Goal: Transaction & Acquisition: Subscribe to service/newsletter

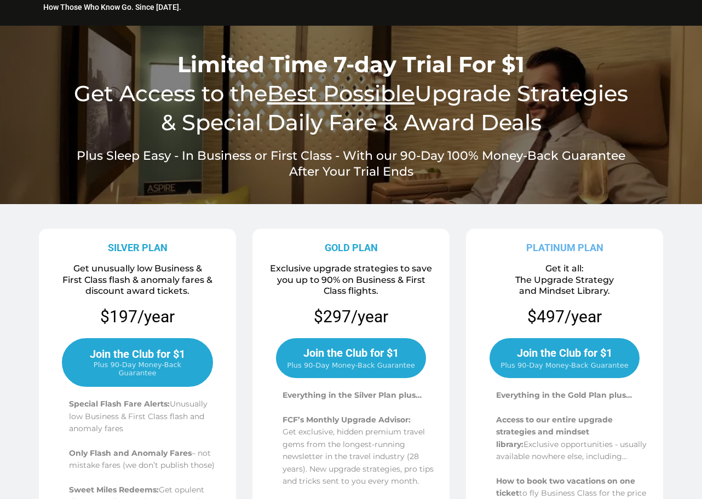
scroll to position [51, 0]
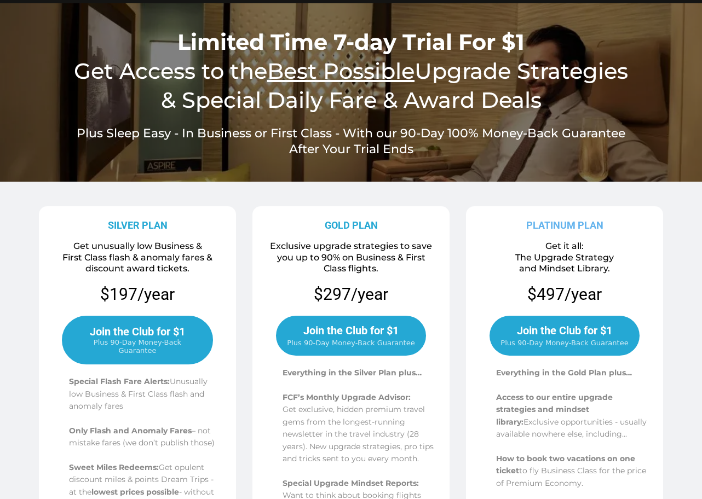
click at [137, 325] on span "Join the Club for $1" at bounding box center [137, 331] width 95 height 13
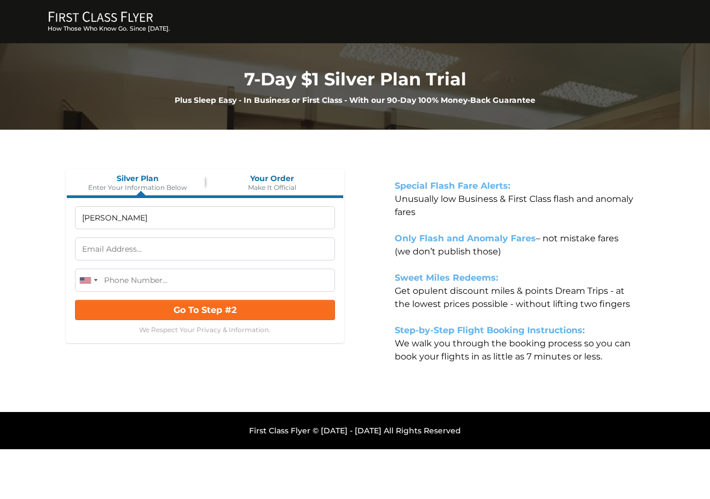
type input "Don Gale"
type input "dgale@sounddsl.com"
type input "Don Gale"
type input "dgale@sounddsl.com"
type input "(206) 293-1120"
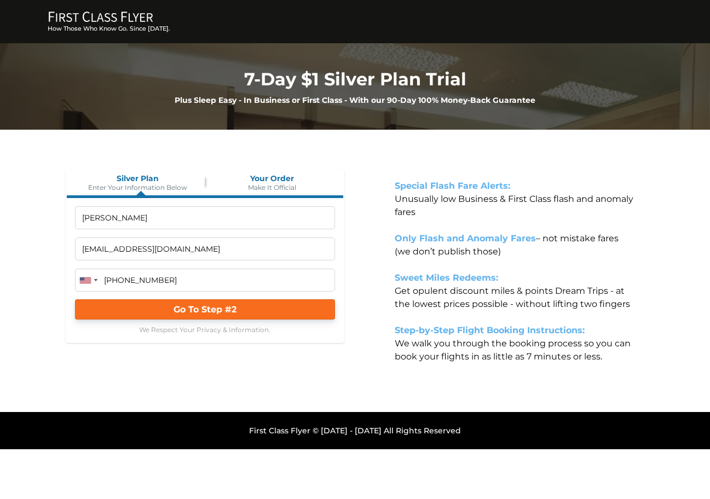
click at [227, 310] on span "Go To Step #2" at bounding box center [205, 309] width 63 height 10
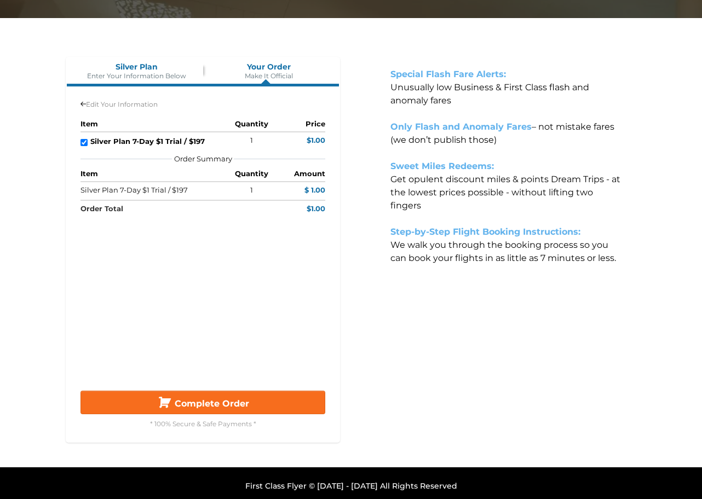
scroll to position [117, 0]
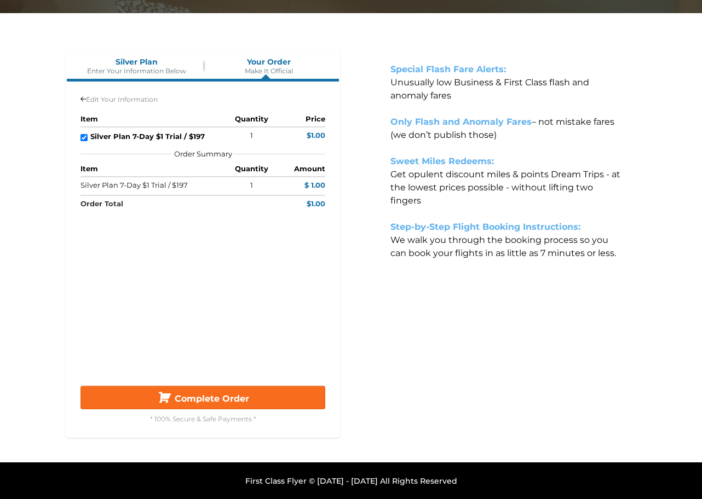
click at [196, 391] on button "Complete Order" at bounding box center [202, 398] width 245 height 24
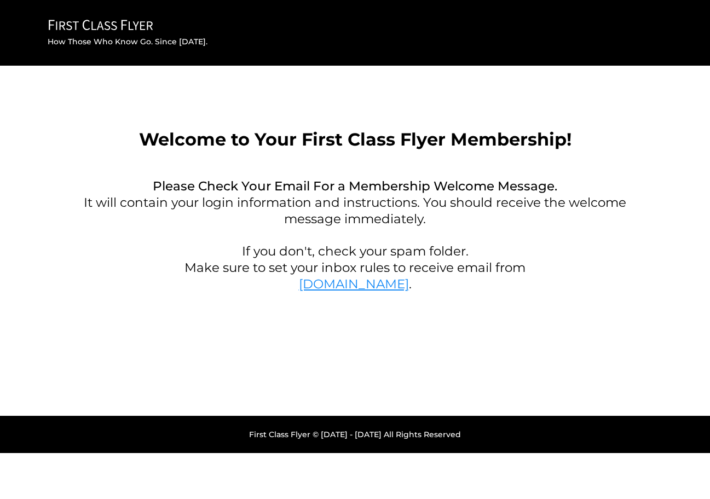
click at [344, 286] on link "FirstClassFlyer.com" at bounding box center [354, 283] width 110 height 15
click at [342, 281] on link "FirstClassFlyer.com" at bounding box center [354, 283] width 110 height 15
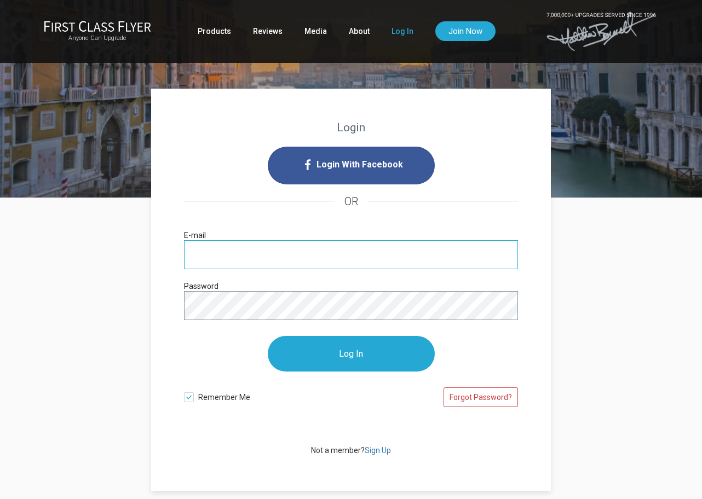
type input "[EMAIL_ADDRESS][DOMAIN_NAME]"
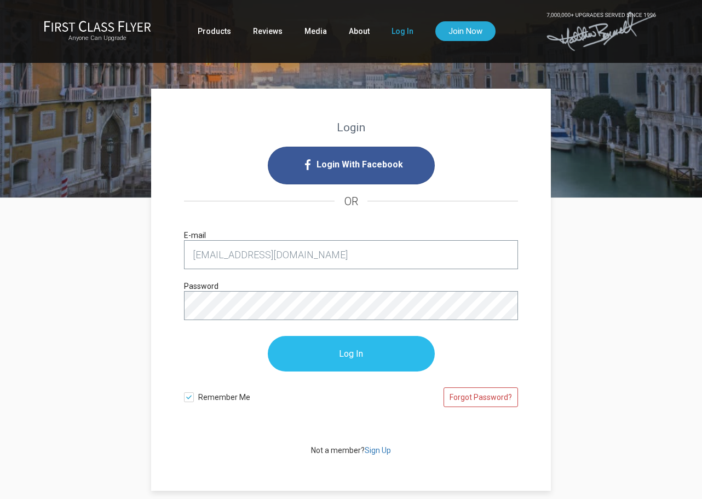
click at [362, 357] on input "Log In" at bounding box center [351, 354] width 167 height 36
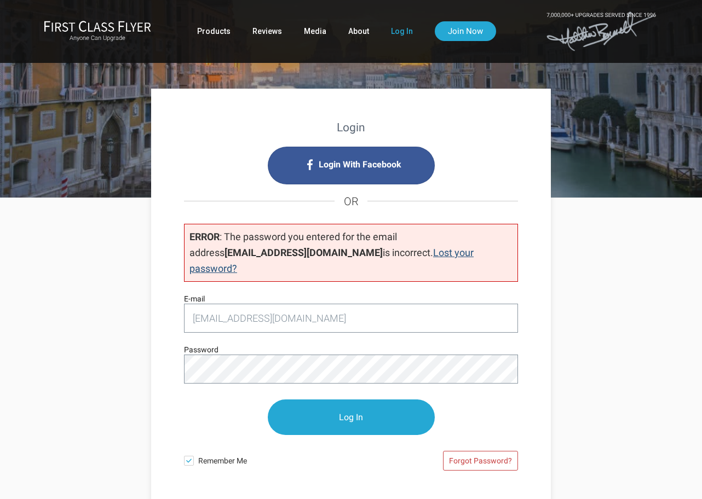
click at [388, 249] on link "Lost your password?" at bounding box center [331, 260] width 284 height 27
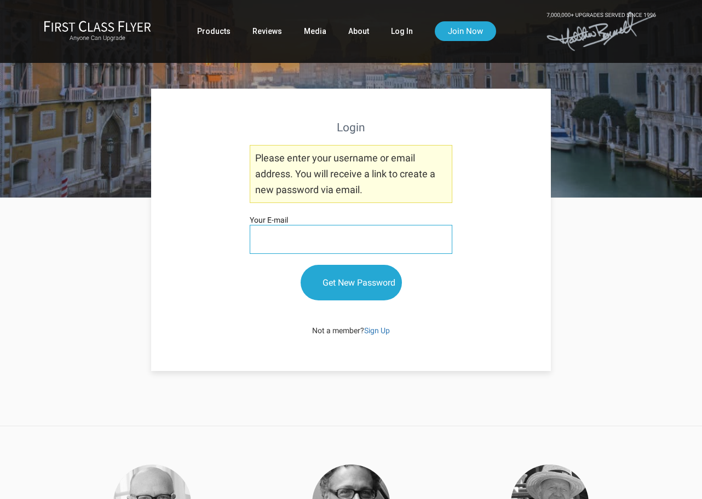
type input "[EMAIL_ADDRESS][DOMAIN_NAME]"
click at [345, 282] on input "Get New Password" at bounding box center [351, 283] width 101 height 36
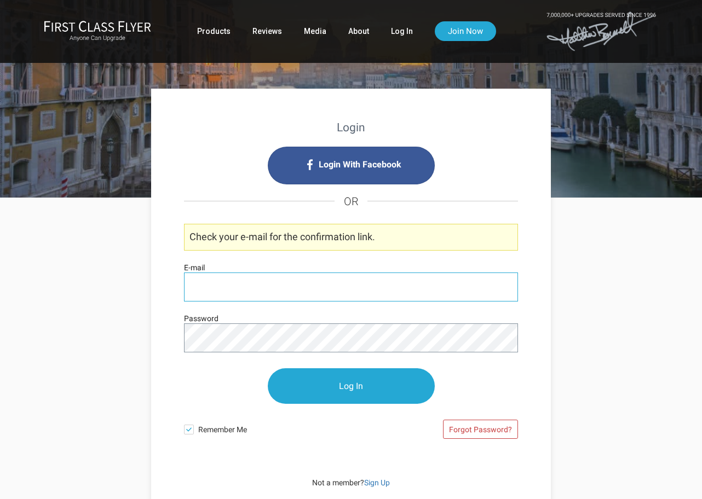
type input "[EMAIL_ADDRESS][DOMAIN_NAME]"
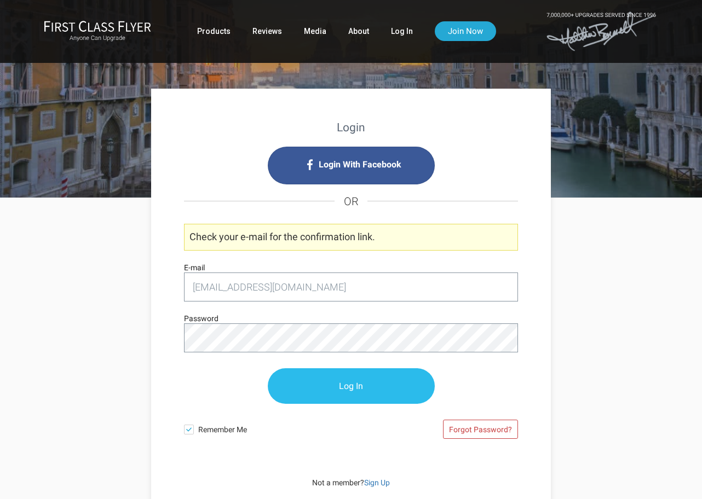
click at [353, 382] on input "Log In" at bounding box center [351, 386] width 167 height 36
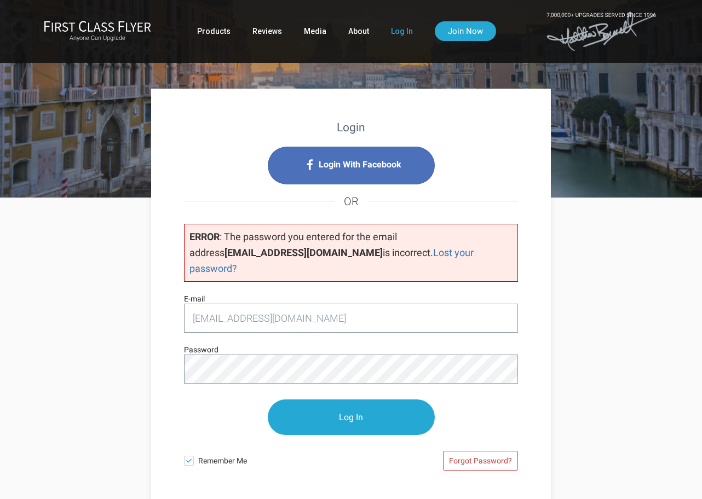
click at [342, 165] on span "Login With Facebook" at bounding box center [360, 165] width 83 height 18
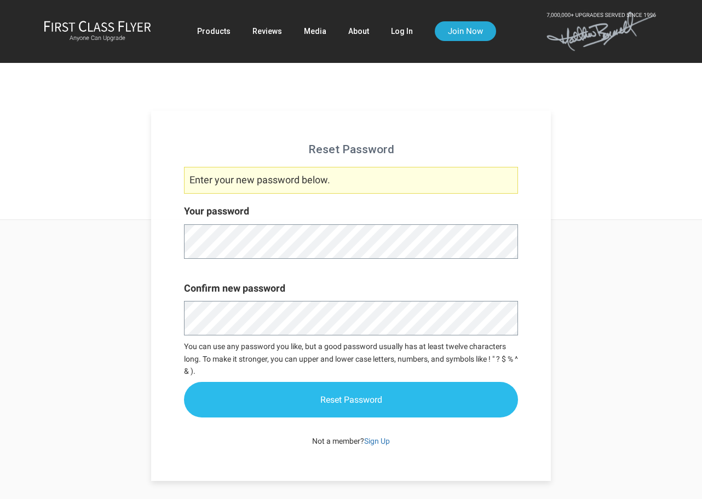
click at [264, 388] on input "Reset Password" at bounding box center [351, 400] width 334 height 36
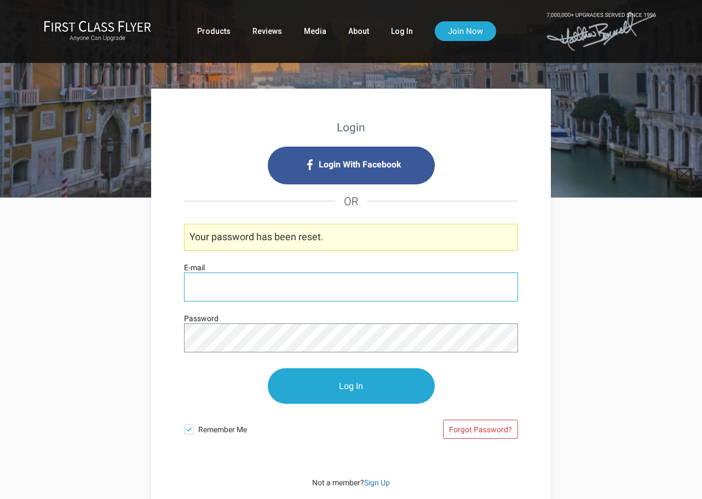
type input "[EMAIL_ADDRESS][DOMAIN_NAME]"
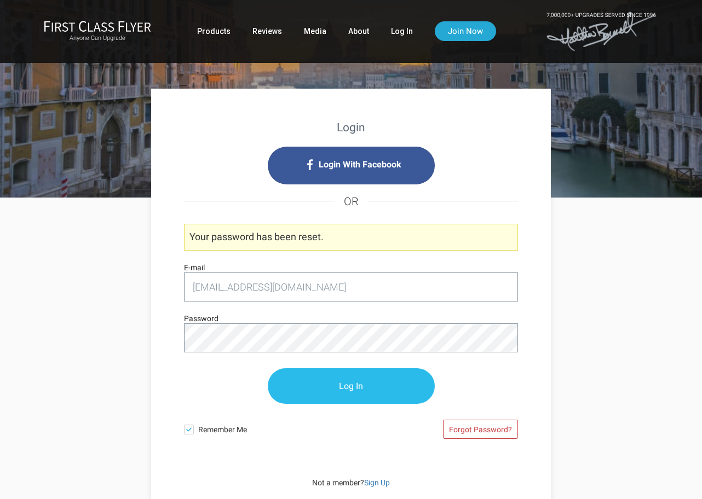
click at [352, 382] on input "Log In" at bounding box center [351, 386] width 167 height 36
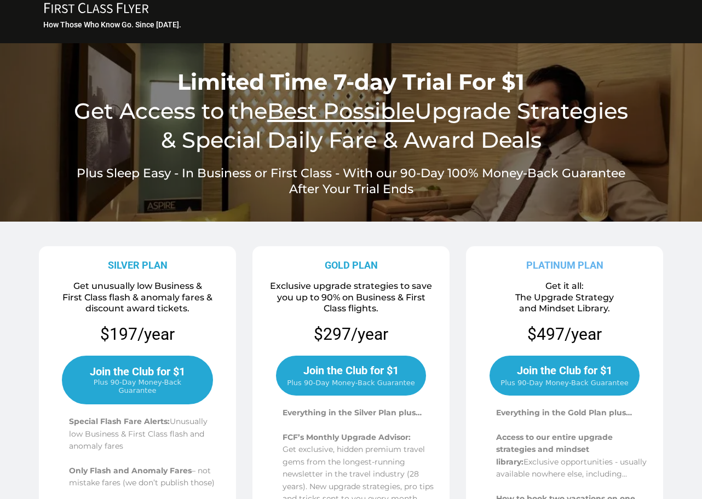
scroll to position [9, 0]
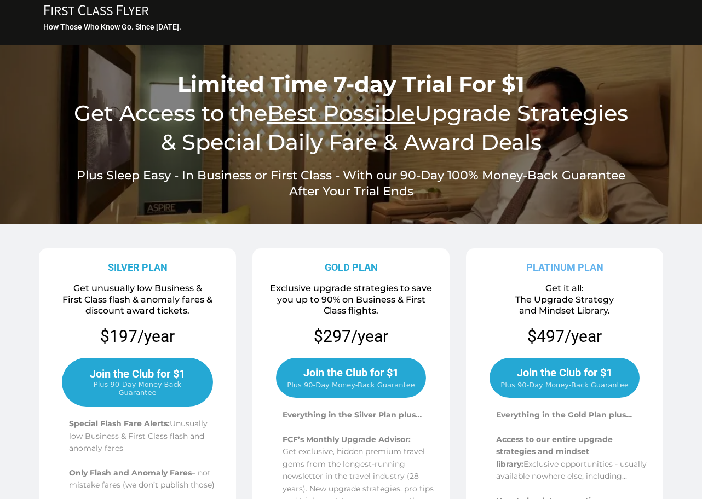
click at [136, 374] on span "Join the Club for $1" at bounding box center [137, 373] width 95 height 13
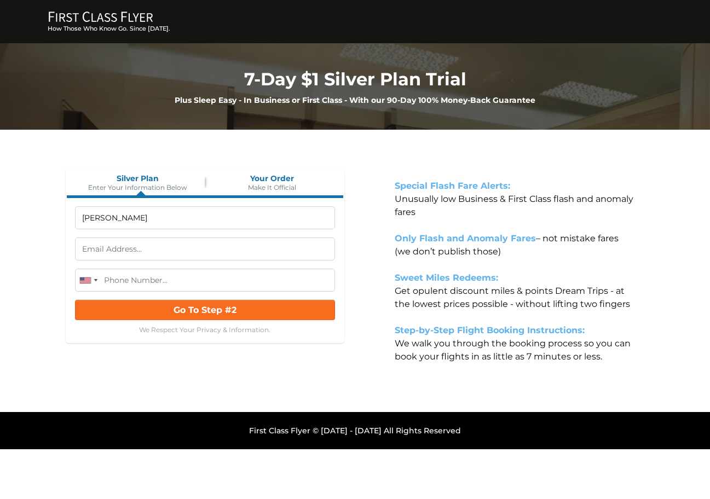
click at [112, 220] on input "[PERSON_NAME]" at bounding box center [205, 217] width 260 height 23
type input "Don Gale"
type input "dgale"
type input "Don Gale"
type input "[EMAIL_ADDRESS][DOMAIN_NAME]"
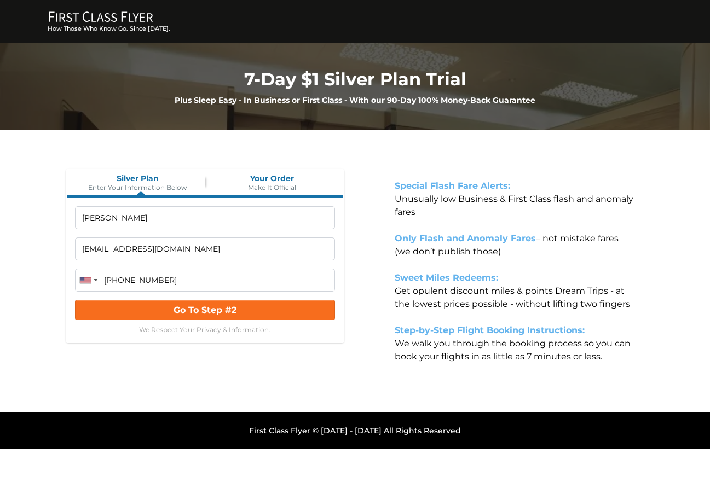
type input "(206) 293-1120"
click at [288, 380] on div "Silver Plan Enter Your Information Below Your Order Make It Official Don Gale d…" at bounding box center [205, 278] width 284 height 230
click at [273, 280] on input "(206) 293-1120" at bounding box center [205, 280] width 260 height 23
type input "Don Gale"
type input "[EMAIL_ADDRESS][DOMAIN_NAME]"
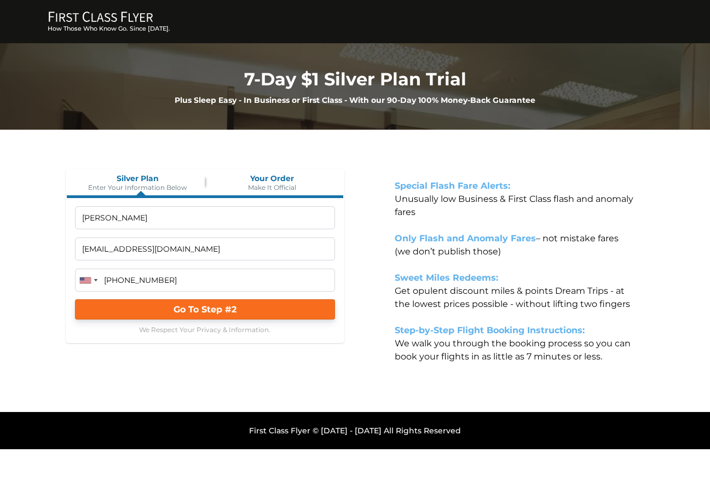
click at [205, 306] on span "Go To Step #2" at bounding box center [205, 309] width 63 height 10
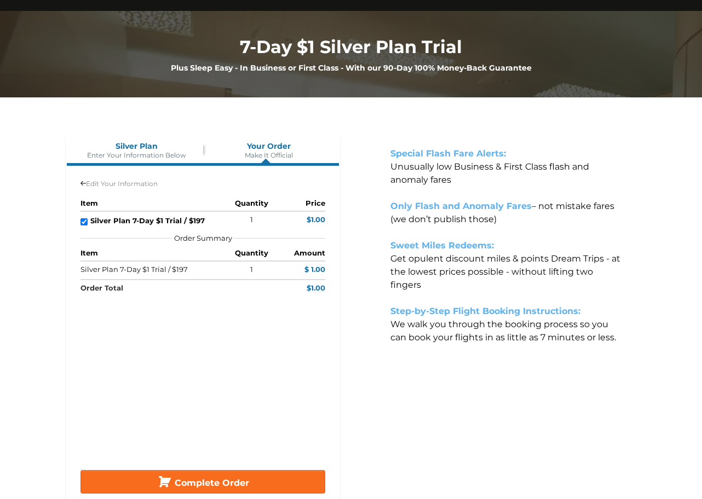
scroll to position [93, 0]
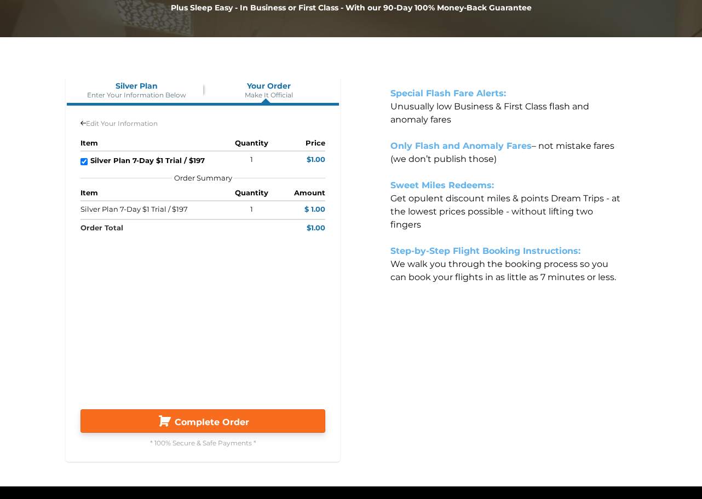
click at [203, 418] on span "Complete Order" at bounding box center [212, 422] width 74 height 10
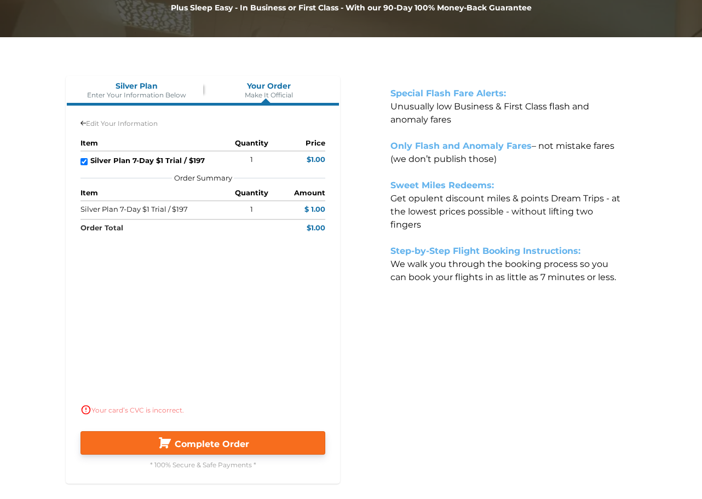
click at [221, 443] on span "Complete Order" at bounding box center [212, 444] width 74 height 10
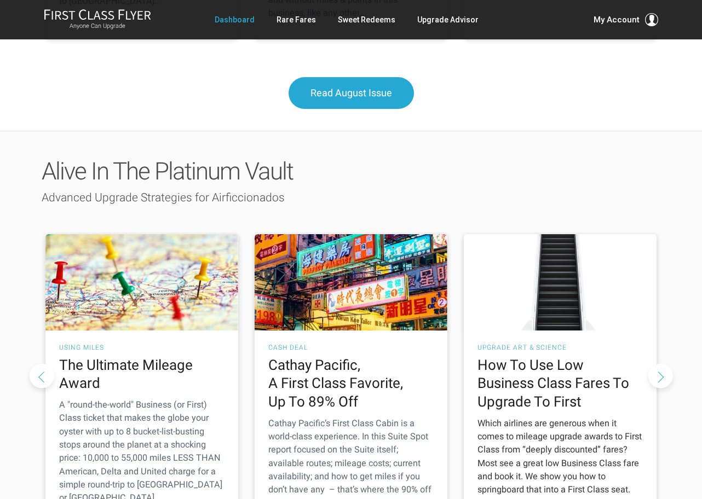
scroll to position [1425, 0]
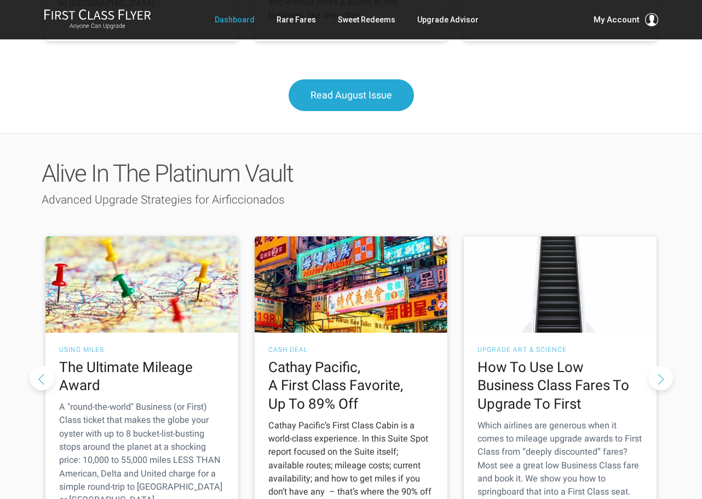
click at [349, 419] on p "Cathay Pacific’s First Class Cabin is a world-class experience. In this Suite S…" at bounding box center [350, 472] width 165 height 106
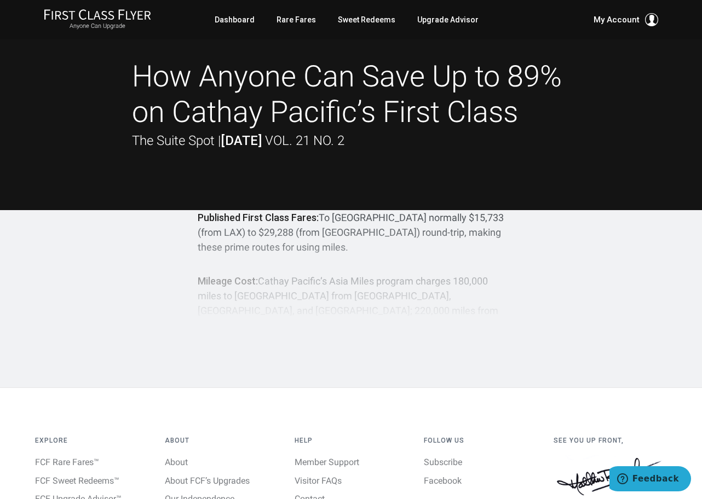
click at [369, 232] on div "Published First Class Fares: To Hong Kong normally $15,733 (from LAX) to $29,28…" at bounding box center [351, 271] width 307 height 123
click at [244, 281] on div "Published First Class Fares: To Hong Kong normally $15,733 (from LAX) to $29,28…" at bounding box center [351, 271] width 307 height 123
click at [328, 278] on div "Published First Class Fares: To Hong Kong normally $15,733 (from LAX) to $29,28…" at bounding box center [351, 271] width 307 height 123
click at [298, 19] on link "Rare Fares" at bounding box center [295, 20] width 39 height 20
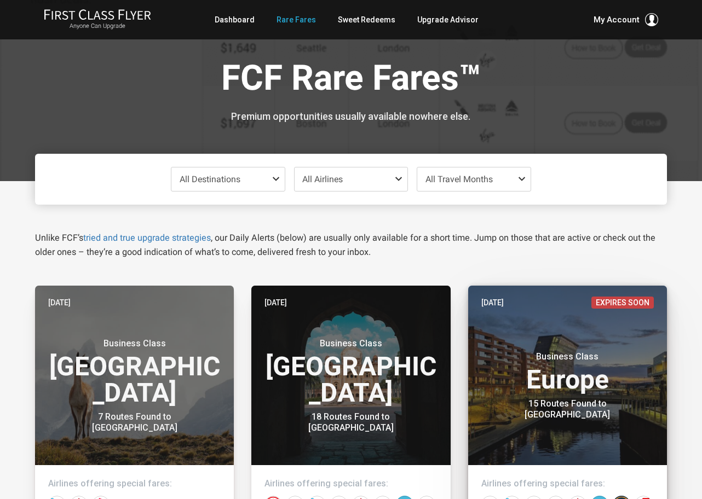
click at [497, 352] on div "Business Class Europe 15 Routes Found to [GEOGRAPHIC_DATA]" at bounding box center [567, 380] width 172 height 80
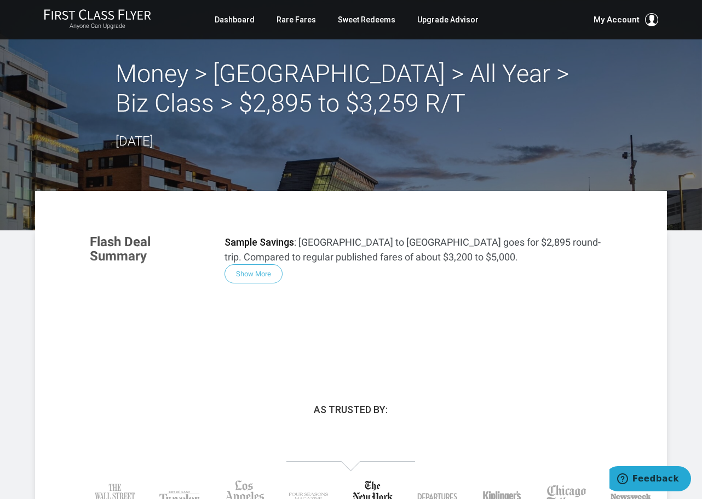
click at [242, 270] on div "Flash Deal Summary Sample Savings : Chicago to Oslo goes for $2,895 round-trip.…" at bounding box center [351, 292] width 544 height 137
click at [258, 274] on div "Flash Deal Summary Sample Savings : Chicago to Oslo goes for $2,895 round-trip.…" at bounding box center [351, 292] width 544 height 137
click at [257, 274] on div "Flash Deal Summary Sample Savings : Chicago to Oslo goes for $2,895 round-trip.…" at bounding box center [351, 292] width 544 height 137
click at [448, 21] on link "Upgrade Advisor" at bounding box center [447, 20] width 61 height 20
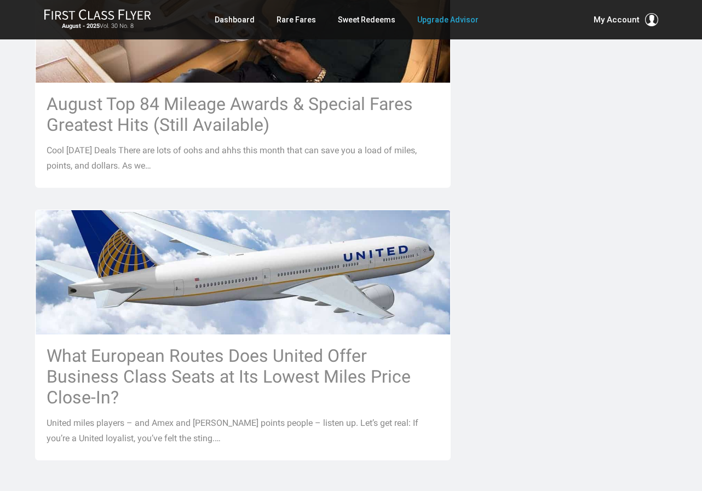
scroll to position [1162, 0]
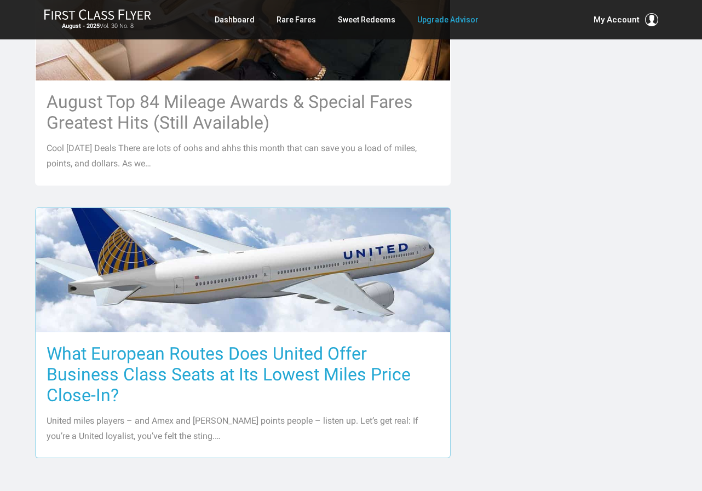
click at [221, 376] on h3 "What European Routes Does United Offer Business Class Seats at Its Lowest Miles…" at bounding box center [243, 374] width 392 height 62
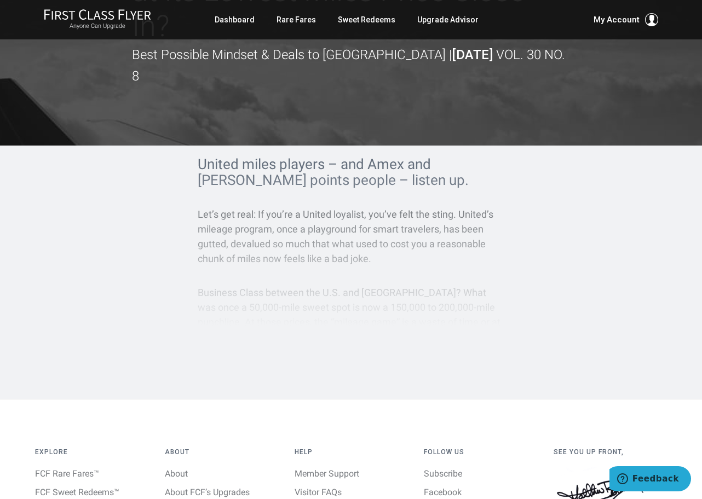
scroll to position [184, 0]
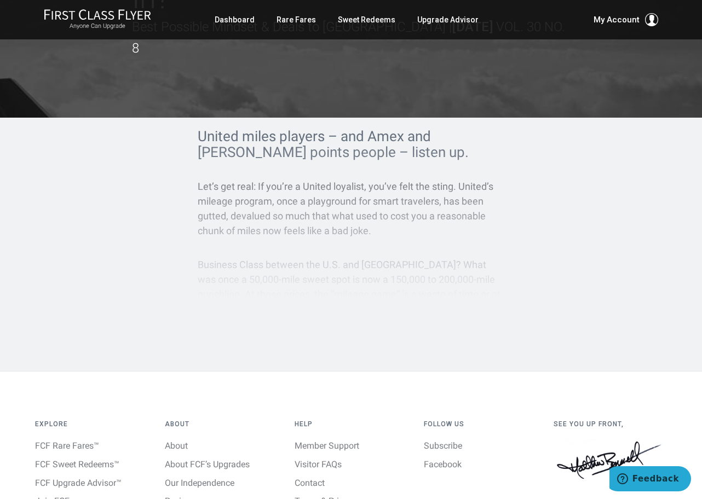
click at [288, 246] on div "United miles players – and Amex and [PERSON_NAME] points people – listen up. Le…" at bounding box center [351, 223] width 307 height 188
click at [293, 241] on div "United miles players – and Amex and Chase points people – listen up. Let’s get …" at bounding box center [351, 223] width 307 height 188
click at [366, 242] on div "United miles players – and Amex and Chase points people – listen up. Let’s get …" at bounding box center [351, 223] width 307 height 188
click at [408, 240] on div "United miles players – and Amex and Chase points people – listen up. Let’s get …" at bounding box center [351, 223] width 307 height 188
click at [388, 255] on div "United miles players – and Amex and Chase points people – listen up. Let’s get …" at bounding box center [351, 223] width 307 height 188
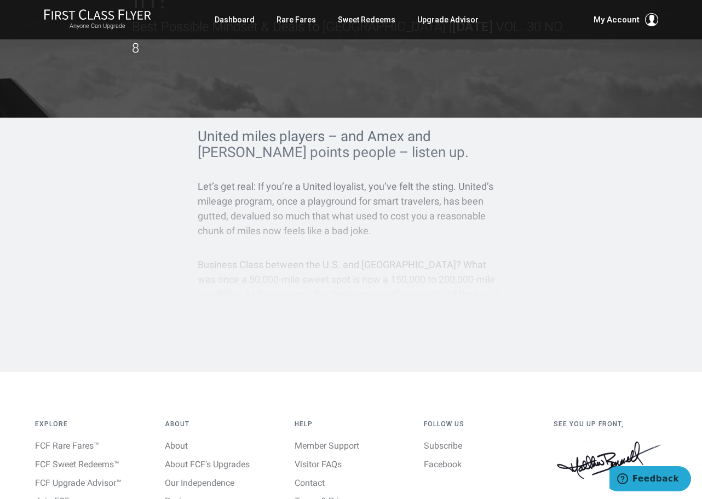
click at [277, 255] on div "United miles players – and Amex and Chase points people – listen up. Let’s get …" at bounding box center [351, 223] width 307 height 188
click at [351, 207] on div "United miles players – and Amex and Chase points people – listen up. Let’s get …" at bounding box center [351, 223] width 307 height 188
click at [249, 207] on div "United miles players – and Amex and Chase points people – listen up. Let’s get …" at bounding box center [351, 223] width 307 height 188
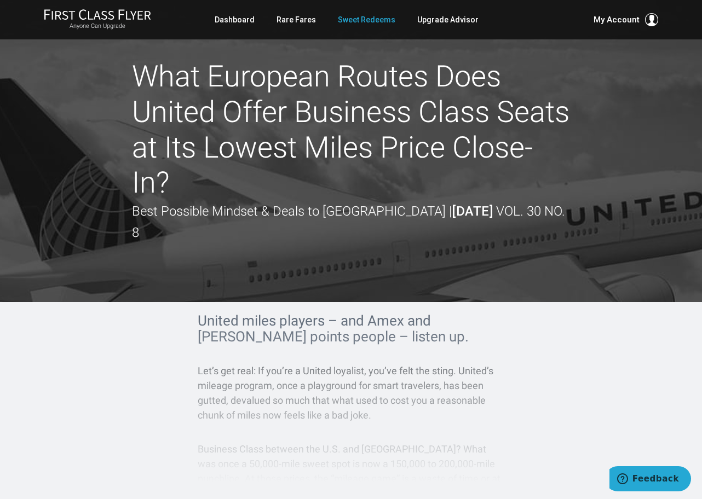
click at [367, 21] on link "Sweet Redeems" at bounding box center [366, 20] width 57 height 20
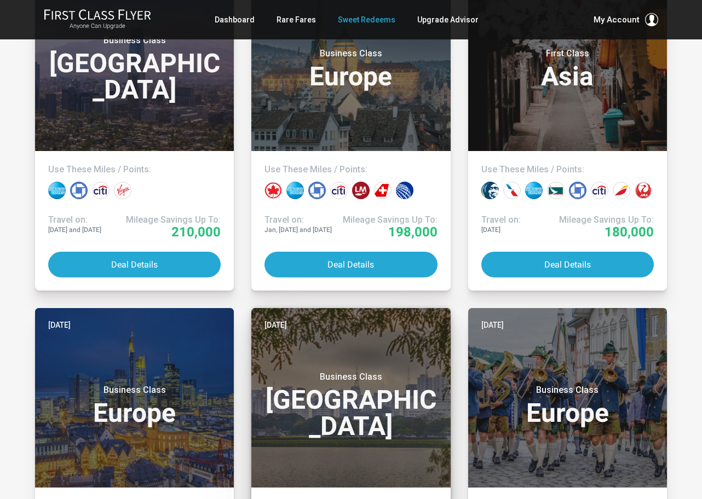
scroll to position [377, 0]
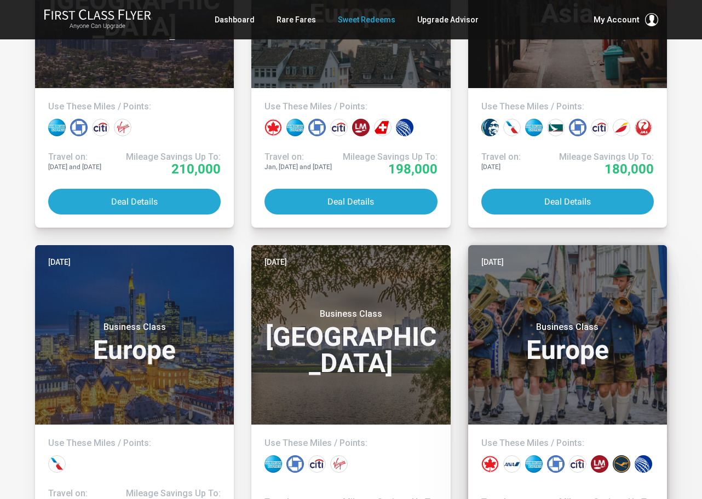
click at [515, 307] on header "Today Business Class Europe" at bounding box center [567, 335] width 199 height 180
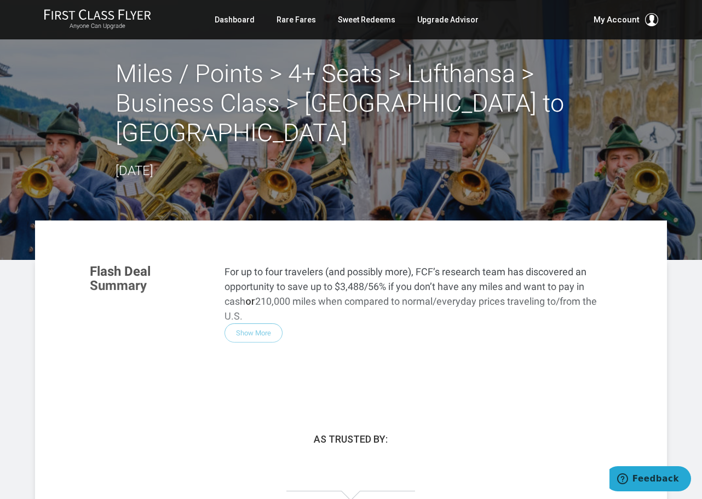
click at [256, 316] on div "Flash Deal Summary For up to four travelers (and possibly more), FCF’s research…" at bounding box center [351, 321] width 544 height 137
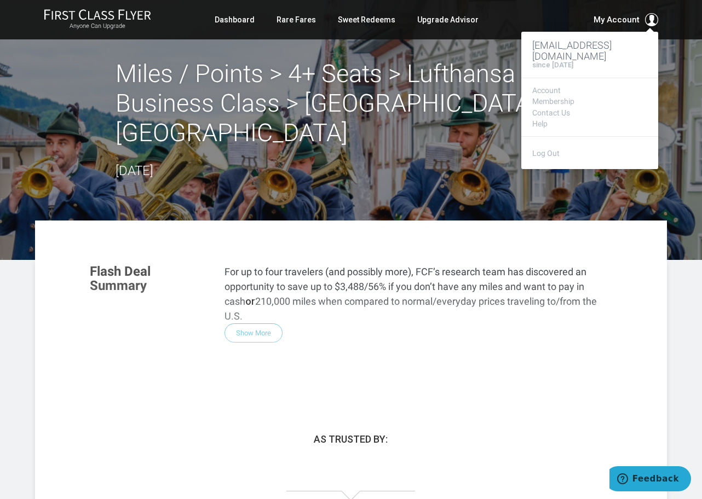
click at [621, 20] on span "My Account" at bounding box center [616, 19] width 46 height 13
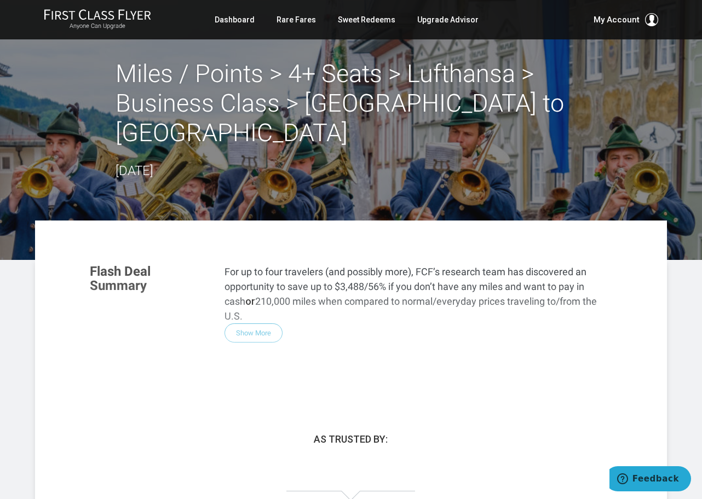
click at [474, 59] on h2 "Miles / Points > 4+ Seats > Lufthansa > Business Class > San Francisco to Frank…" at bounding box center [351, 103] width 471 height 89
click at [433, 20] on link "Upgrade Advisor" at bounding box center [447, 20] width 61 height 20
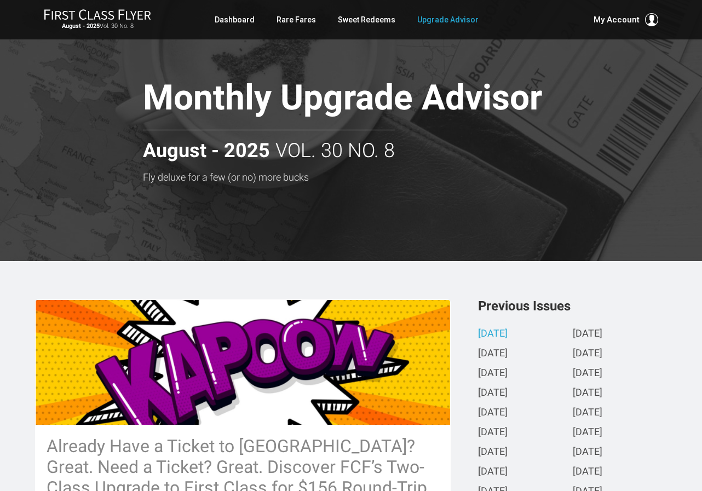
click at [495, 331] on link "[DATE]" at bounding box center [493, 333] width 30 height 11
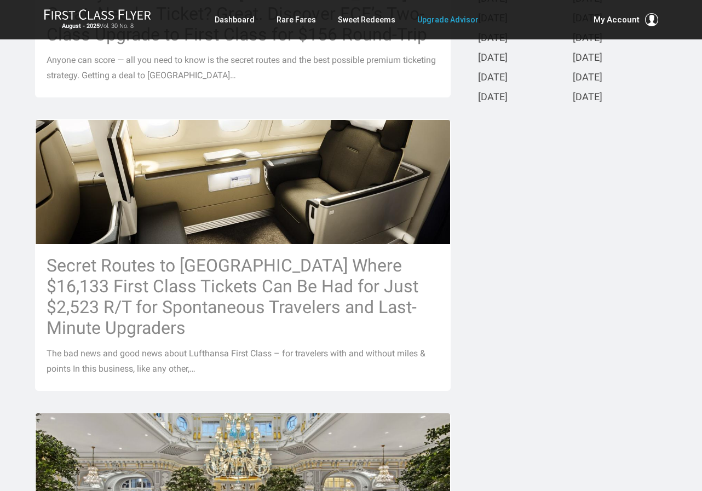
scroll to position [408, 0]
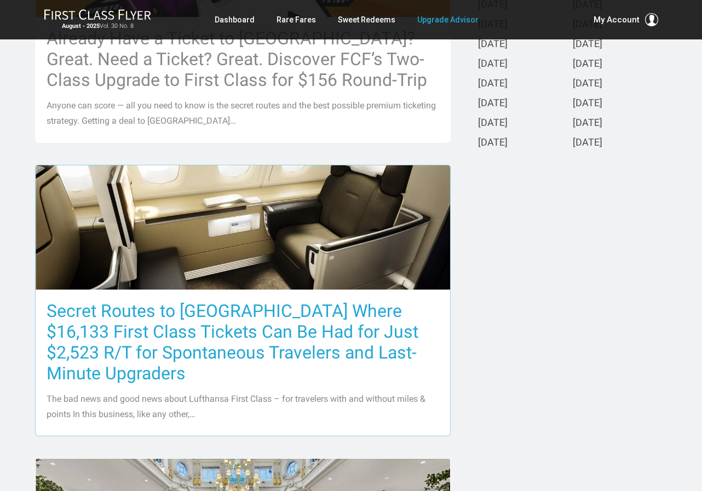
click at [249, 264] on img at bounding box center [243, 227] width 414 height 233
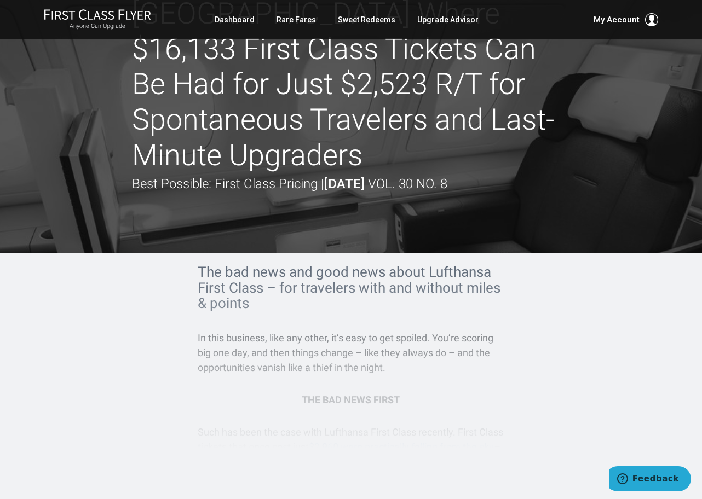
scroll to position [145, 0]
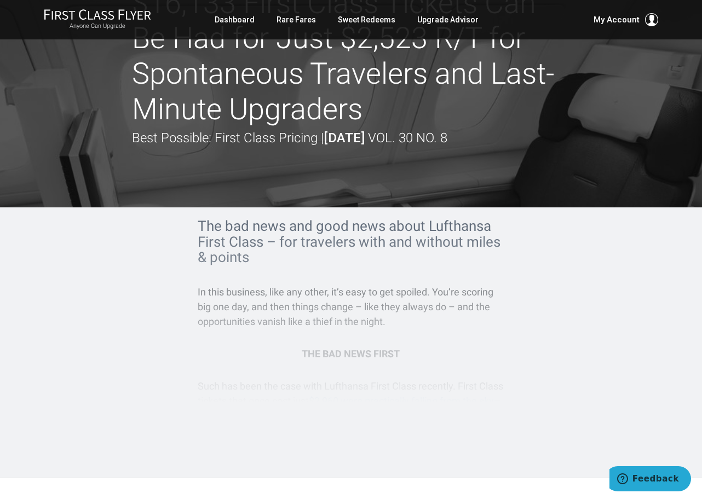
click at [332, 314] on div "The bad news and good news about Lufthansa First Class – for travelers with and…" at bounding box center [351, 320] width 307 height 205
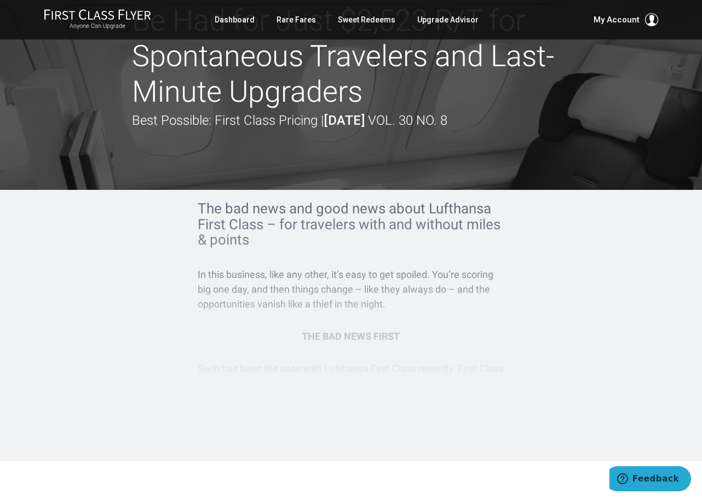
scroll to position [367, 0]
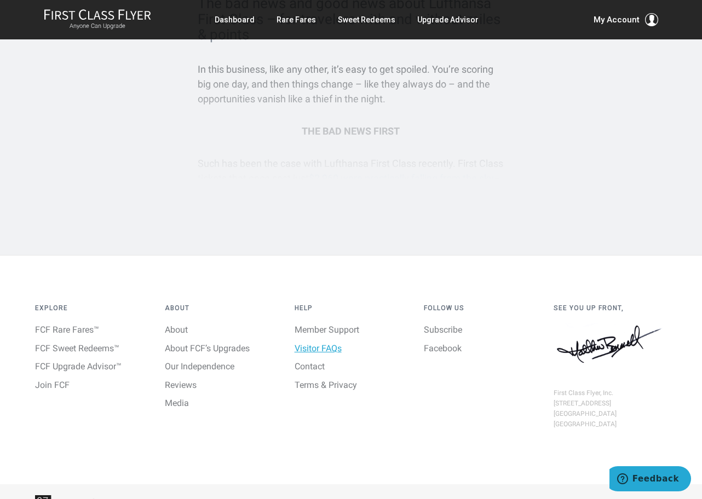
click at [330, 343] on link "Visitor FAQs" at bounding box center [318, 348] width 47 height 10
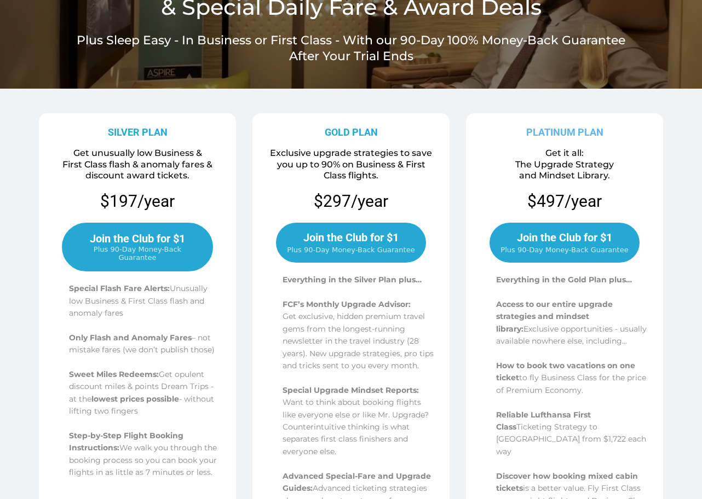
scroll to position [235, 0]
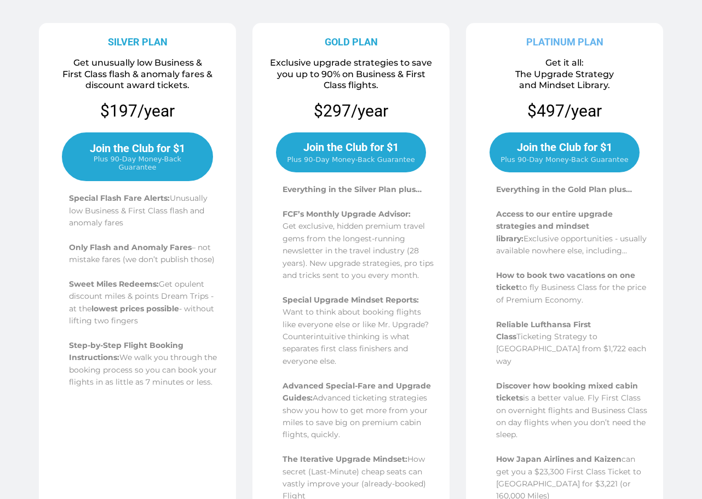
click at [132, 150] on span "Join the Club for $1" at bounding box center [137, 148] width 95 height 13
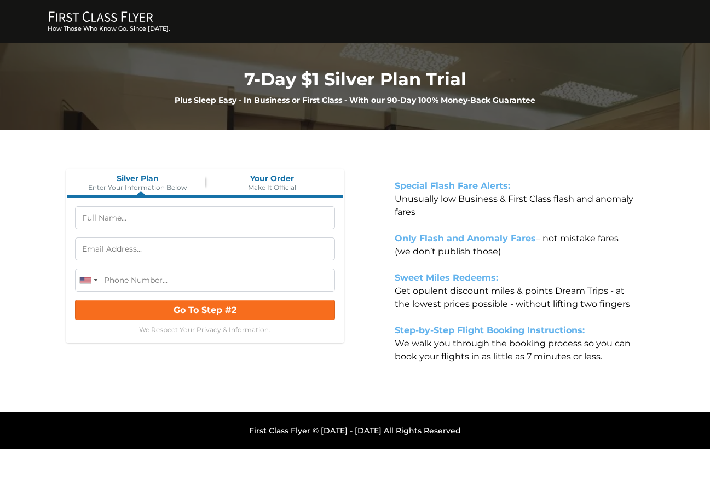
click at [445, 189] on strong "Special Flash Fare Alerts:" at bounding box center [453, 186] width 116 height 10
click at [433, 238] on strong "Only Flash and Anomaly Fares" at bounding box center [465, 238] width 141 height 10
click at [478, 235] on strong "Only Flash and Anomaly Fares" at bounding box center [465, 238] width 141 height 10
click at [413, 332] on strong "Step-by-Step Flight Booking Instructions:" at bounding box center [490, 330] width 190 height 10
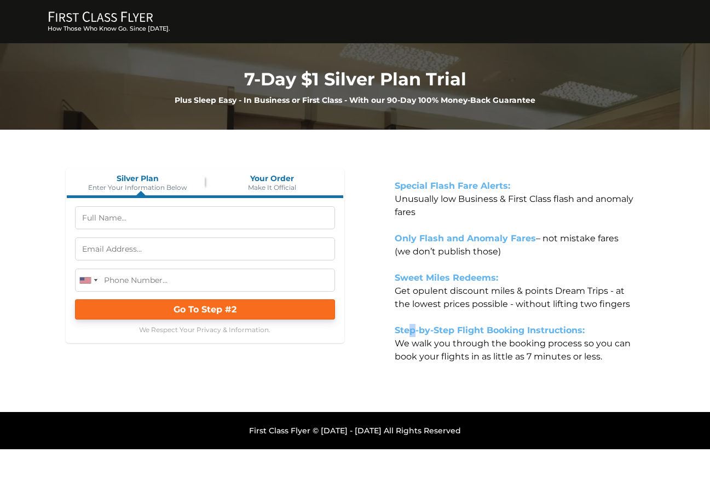
click at [330, 311] on button "Go To Step #2" at bounding box center [205, 309] width 260 height 20
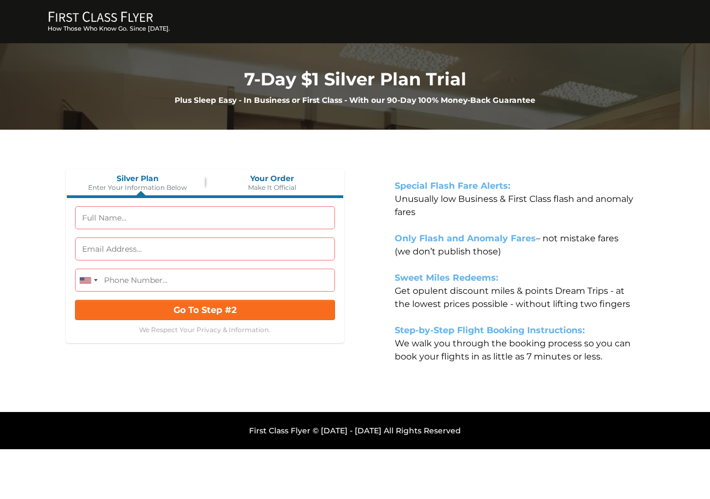
click at [279, 187] on span "Make It Official" at bounding box center [272, 187] width 134 height 8
click at [280, 178] on span "Your Order" at bounding box center [272, 179] width 134 height 10
drag, startPoint x: 141, startPoint y: 192, endPoint x: 274, endPoint y: 191, distance: 133.6
click at [274, 191] on div "Silver Plan Enter Your Information Below Your Order Make It Official United Sta…" at bounding box center [205, 256] width 279 height 175
click at [274, 187] on span "Make It Official" at bounding box center [272, 187] width 134 height 8
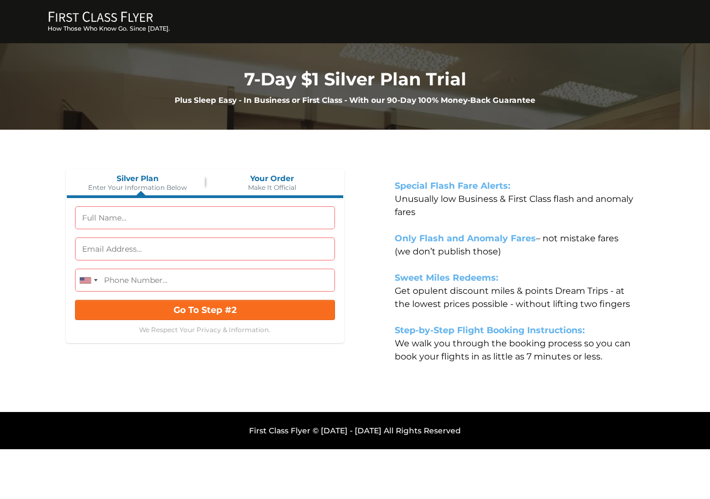
click at [464, 185] on strong "Special Flash Fare Alerts:" at bounding box center [453, 186] width 116 height 10
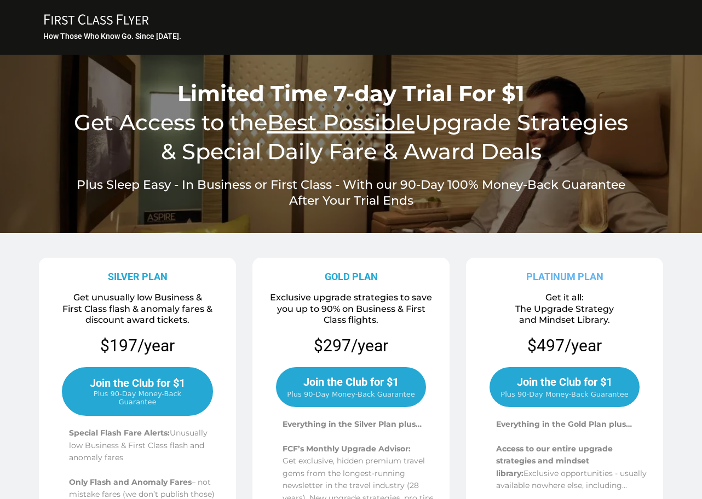
click at [356, 123] on u "Best Possible" at bounding box center [340, 122] width 147 height 27
